Goal: Task Accomplishment & Management: Manage account settings

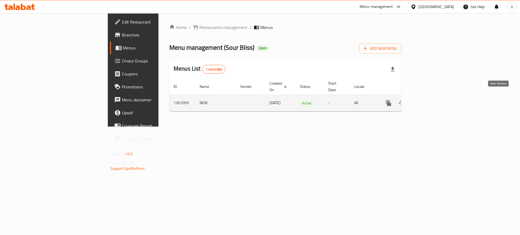
click at [431, 100] on icon "enhanced table" at bounding box center [427, 103] width 6 height 6
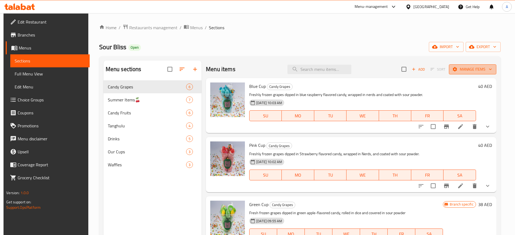
click at [491, 71] on button "Manage items" at bounding box center [471, 69] width 47 height 10
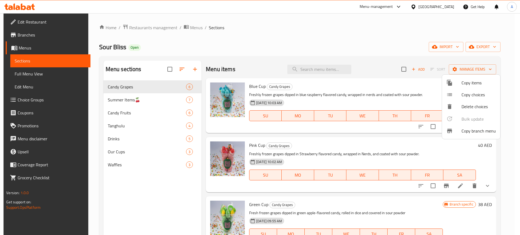
click at [468, 134] on span "Copy branch menu" at bounding box center [478, 131] width 34 height 6
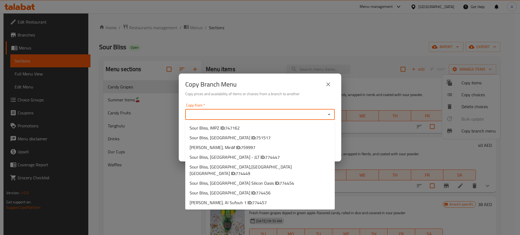
click at [285, 117] on input "Copy from   *" at bounding box center [255, 115] width 137 height 8
click at [229, 128] on span "747162" at bounding box center [232, 128] width 15 height 8
type input "Sour Bliss, IMPZ"
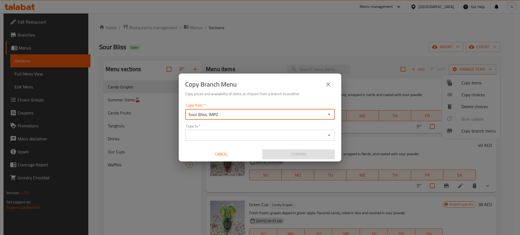
click at [220, 119] on div "Sour Bliss, IMPZ Copy from *" at bounding box center [259, 114] width 149 height 11
click at [328, 115] on icon "Open" at bounding box center [329, 114] width 6 height 6
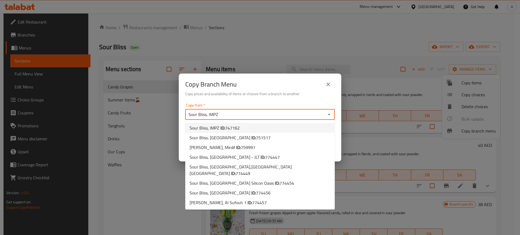
click at [233, 126] on span "747162" at bounding box center [232, 128] width 15 height 8
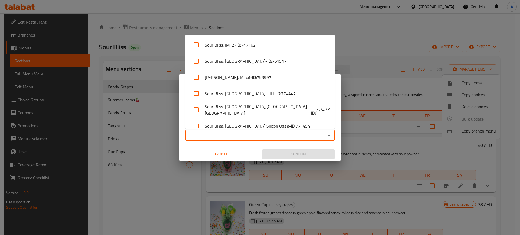
click at [248, 137] on input "Copy to   *" at bounding box center [255, 136] width 137 height 8
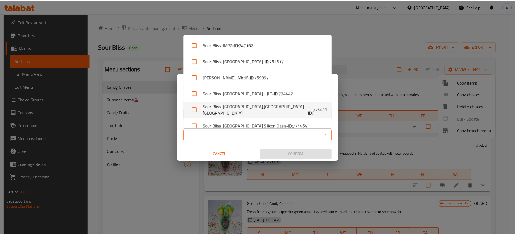
scroll to position [40, 0]
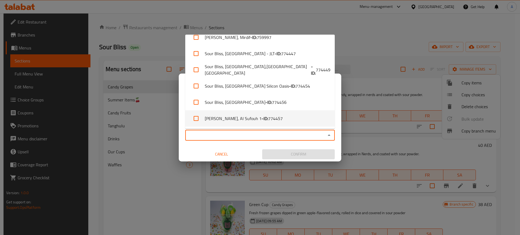
click at [236, 118] on li "[PERSON_NAME], [PERSON_NAME] 1 - ID: 774457" at bounding box center [259, 118] width 149 height 16
checkbox input "true"
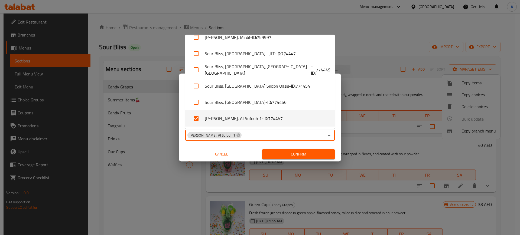
click at [181, 116] on div "Copy from   * Sour Bliss, IMPZ Copy from * Copy to   * Sour Bliss, Al Sufouh 1 …" at bounding box center [260, 131] width 162 height 60
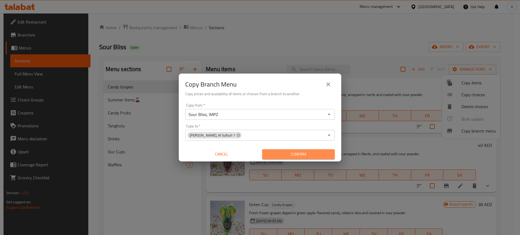
click at [293, 153] on span "Confirm" at bounding box center [298, 154] width 64 height 7
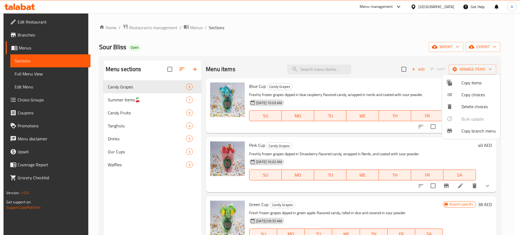
click at [500, 48] on div at bounding box center [260, 117] width 520 height 235
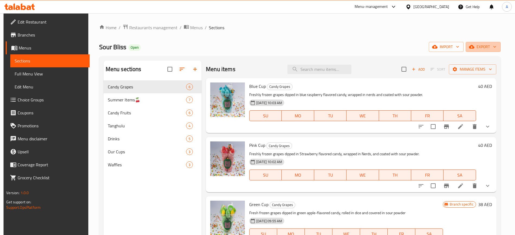
click at [497, 48] on icon "button" at bounding box center [494, 46] width 5 height 5
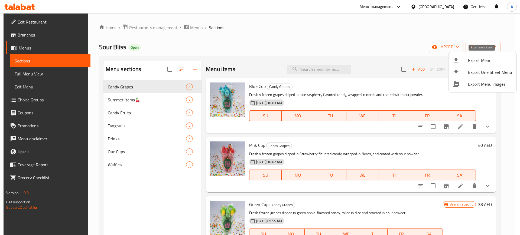
click at [460, 59] on div at bounding box center [460, 60] width 15 height 6
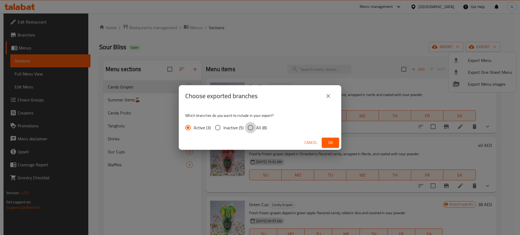
click at [253, 129] on input "All (8)" at bounding box center [250, 127] width 11 height 11
radio input "true"
click at [331, 142] on span "Ok" at bounding box center [330, 142] width 9 height 7
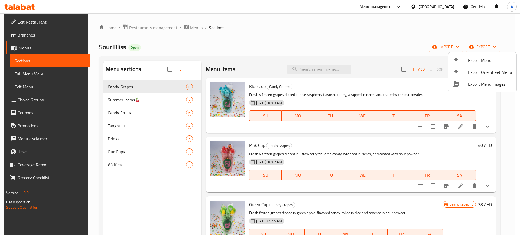
click at [427, 6] on div at bounding box center [260, 117] width 520 height 235
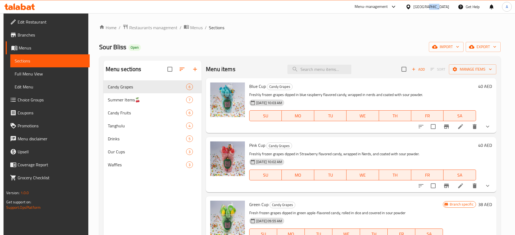
click at [427, 6] on div "[GEOGRAPHIC_DATA]" at bounding box center [431, 7] width 36 height 6
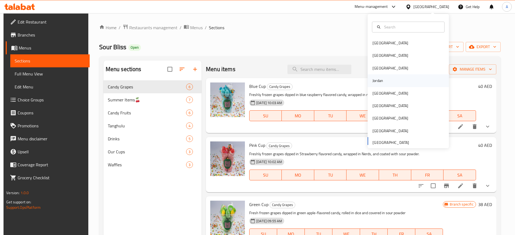
click at [372, 79] on div "Jordan" at bounding box center [377, 81] width 11 height 6
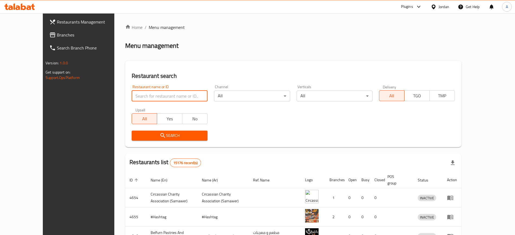
click at [175, 99] on input "search" at bounding box center [170, 96] width 76 height 11
paste input "[PERSON_NAME] Grills"
type input "[PERSON_NAME] Grills"
click button "Search" at bounding box center [170, 136] width 76 height 10
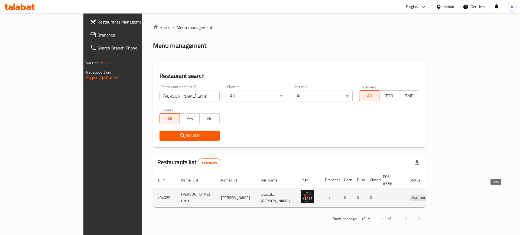
click at [445, 196] on icon "enhanced table" at bounding box center [442, 198] width 6 height 5
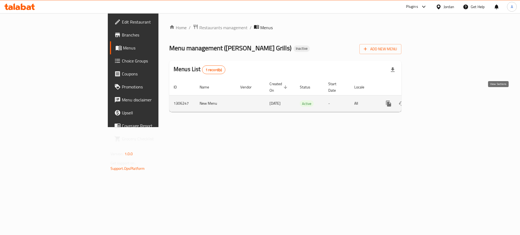
click at [431, 100] on icon "enhanced table" at bounding box center [427, 103] width 6 height 6
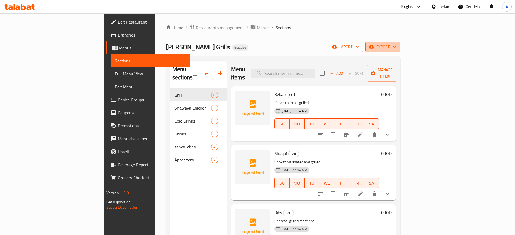
click at [397, 49] on icon "button" at bounding box center [393, 46] width 5 height 5
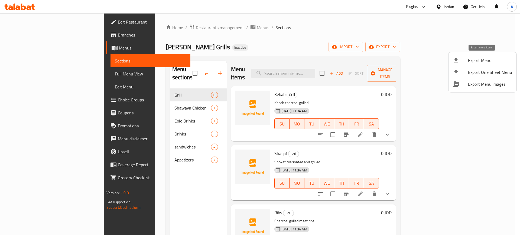
click at [474, 57] on span "Export Menu" at bounding box center [490, 60] width 44 height 6
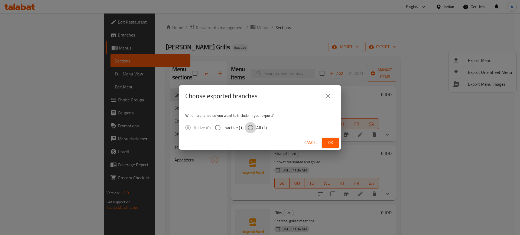
click at [249, 126] on input "All (1)" at bounding box center [250, 127] width 11 height 11
radio input "true"
click at [333, 143] on span "Ok" at bounding box center [330, 142] width 9 height 7
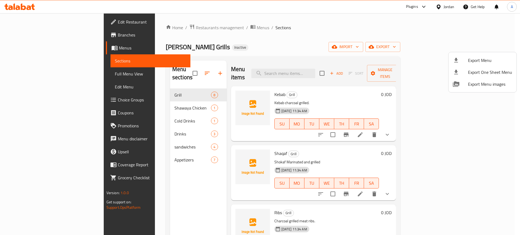
click at [31, 24] on div at bounding box center [260, 117] width 520 height 235
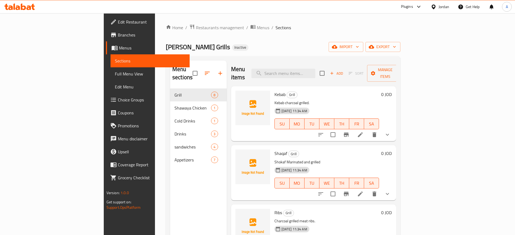
click at [118, 24] on span "Edit Restaurant" at bounding box center [151, 22] width 67 height 6
